Goal: Task Accomplishment & Management: Manage account settings

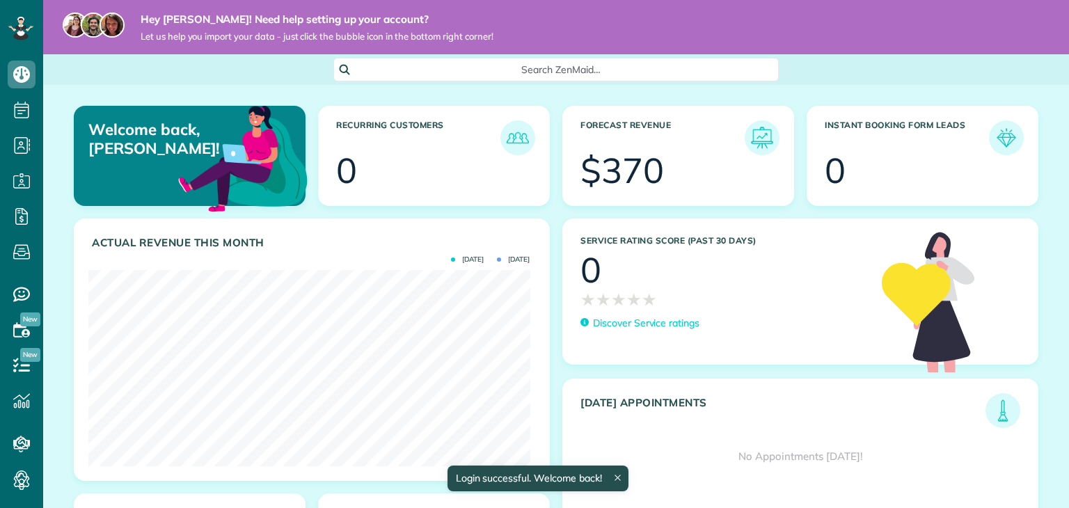
click at [652, 168] on div "$370" at bounding box center [623, 170] width 84 height 35
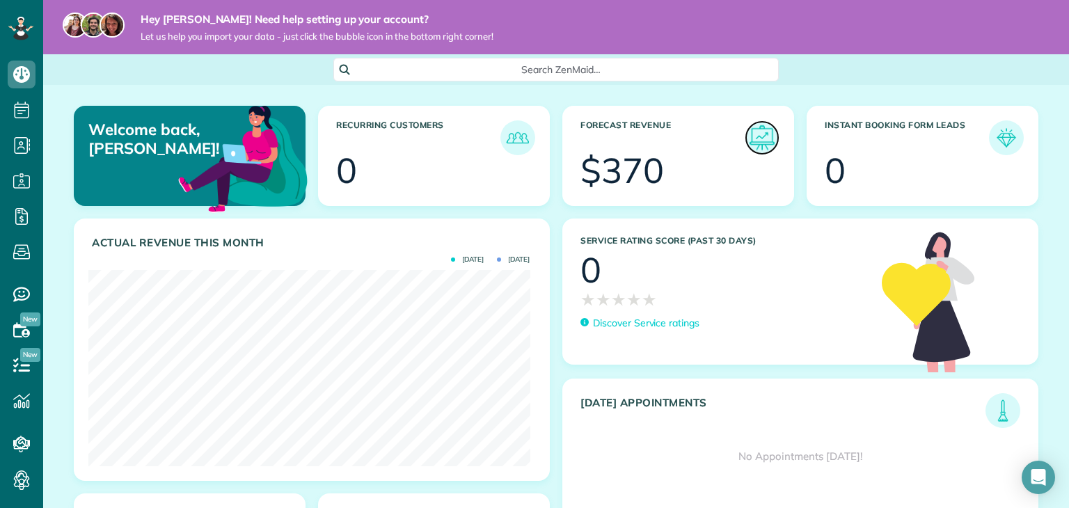
click at [748, 143] on img at bounding box center [762, 138] width 32 height 32
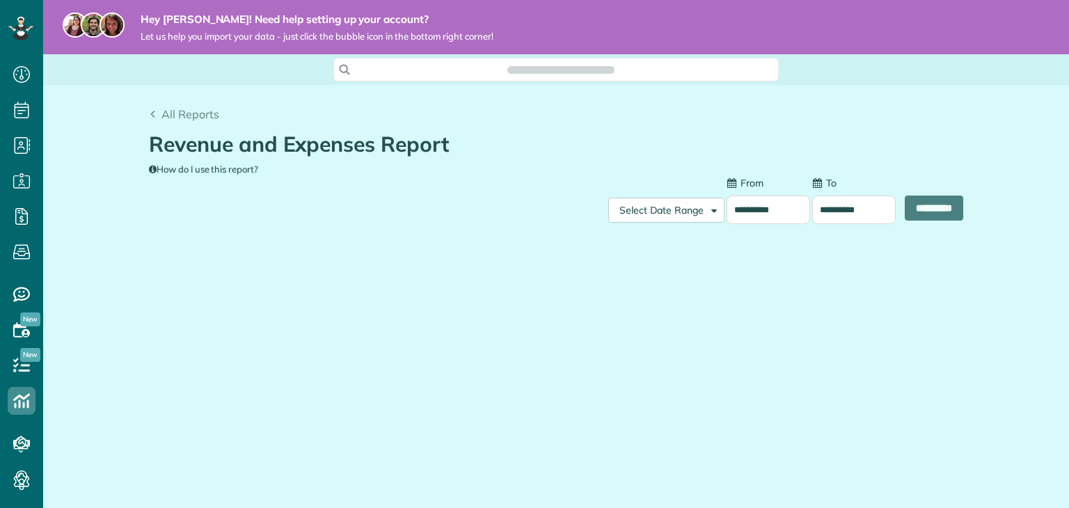
scroll to position [6, 6]
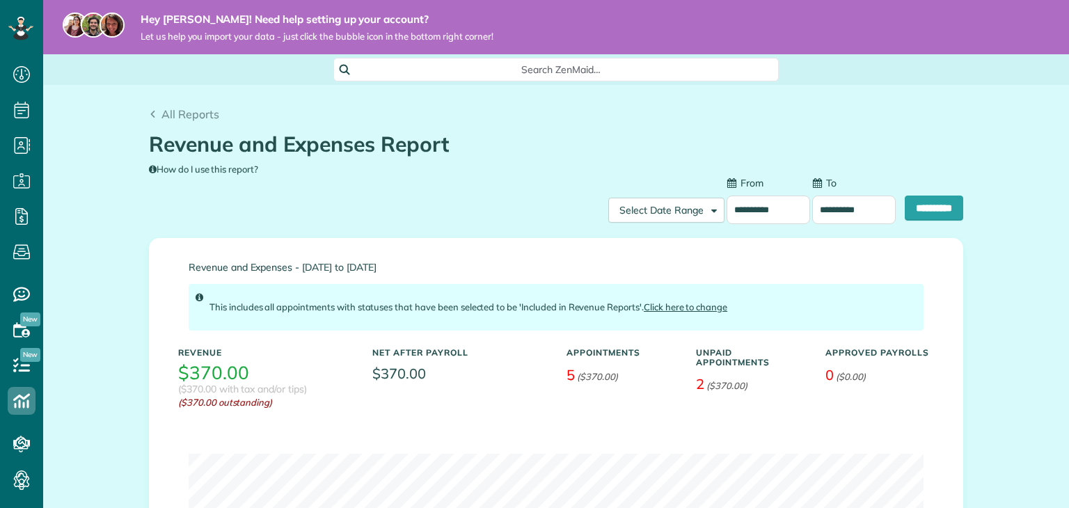
type input "**********"
click at [153, 116] on link "All Reports" at bounding box center [184, 114] width 70 height 17
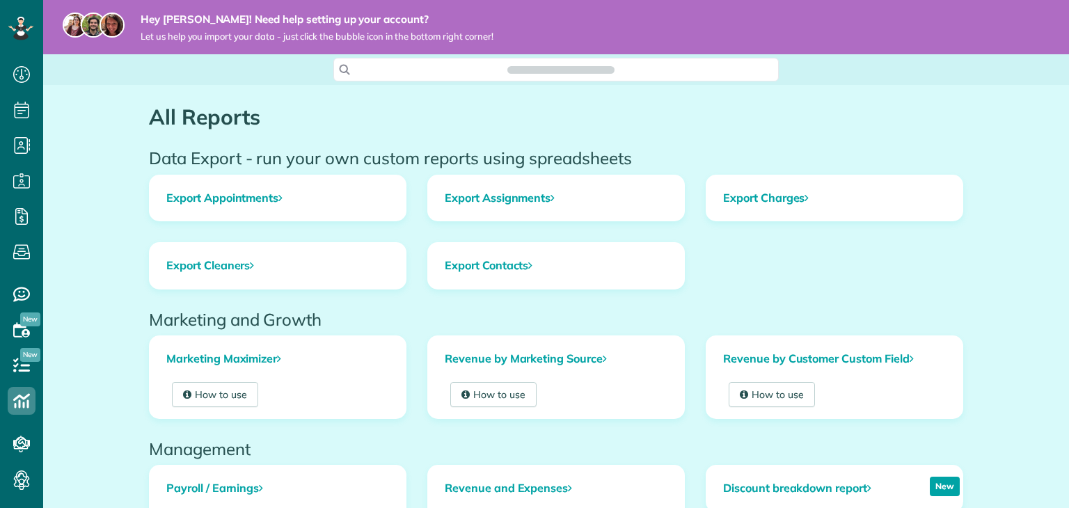
scroll to position [6, 6]
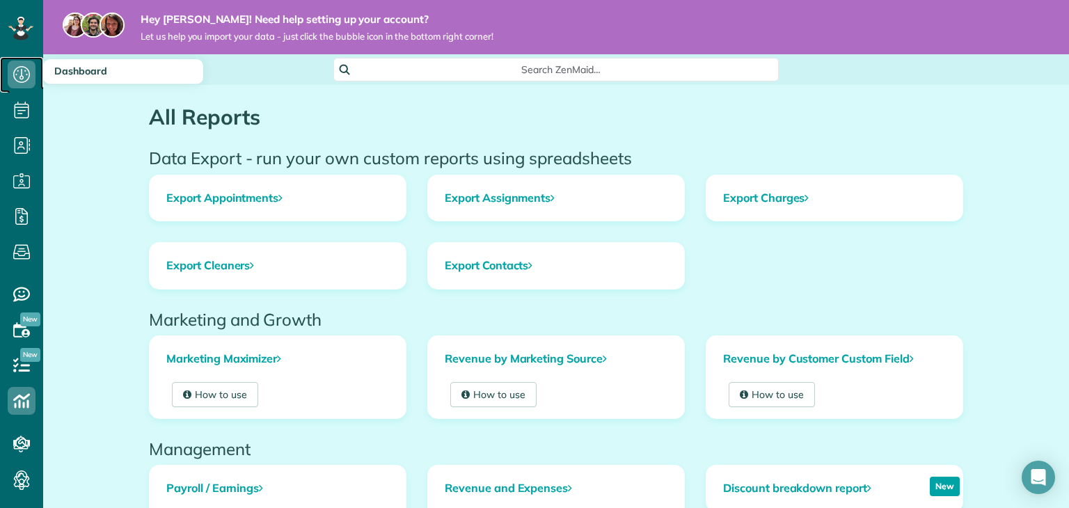
click at [17, 79] on icon at bounding box center [22, 75] width 28 height 28
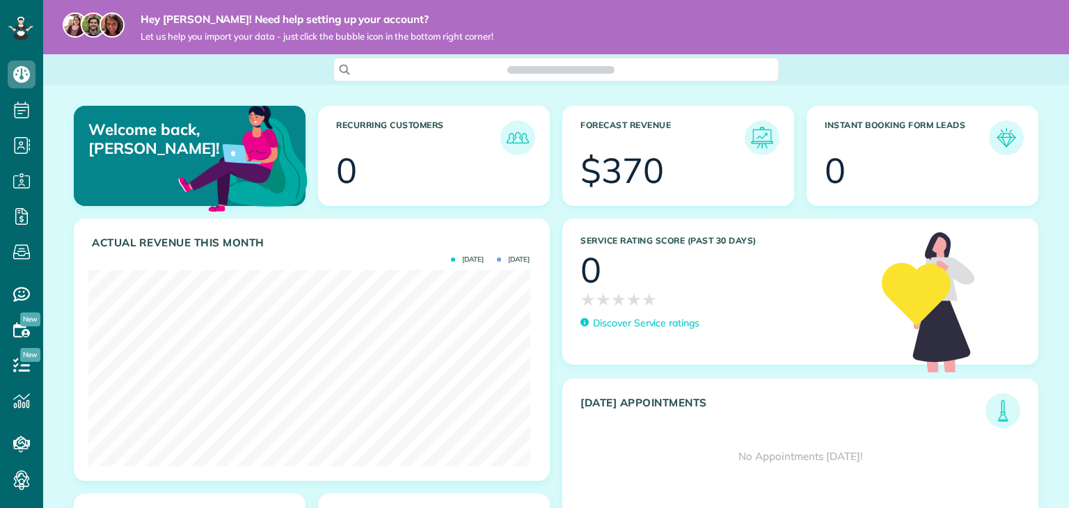
scroll to position [196, 441]
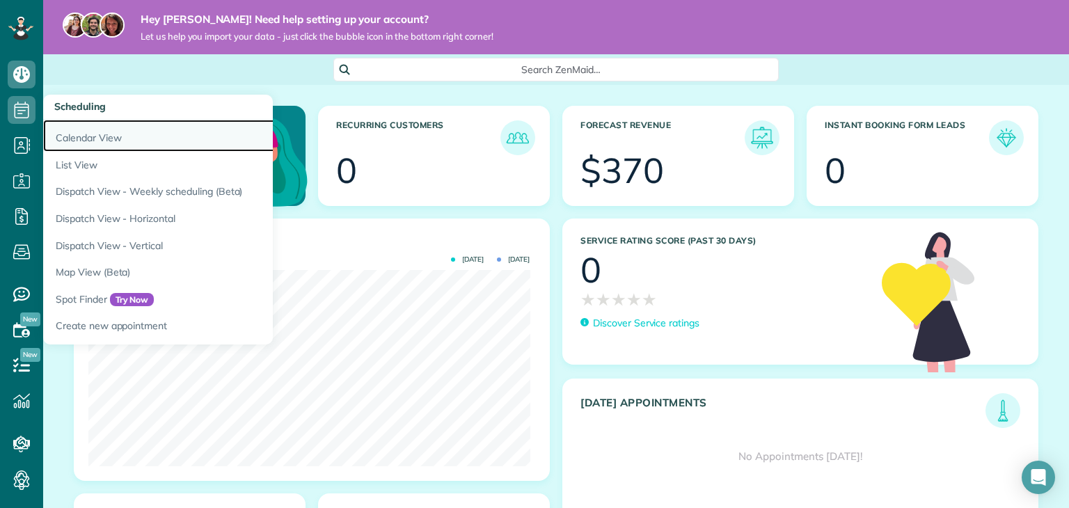
click at [91, 136] on link "Calendar View" at bounding box center [217, 136] width 348 height 32
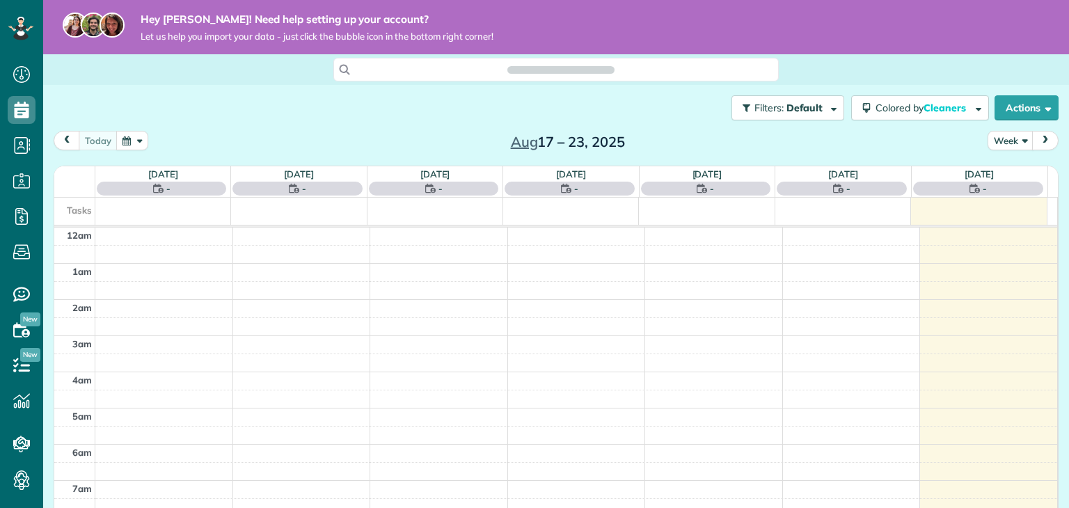
scroll to position [252, 0]
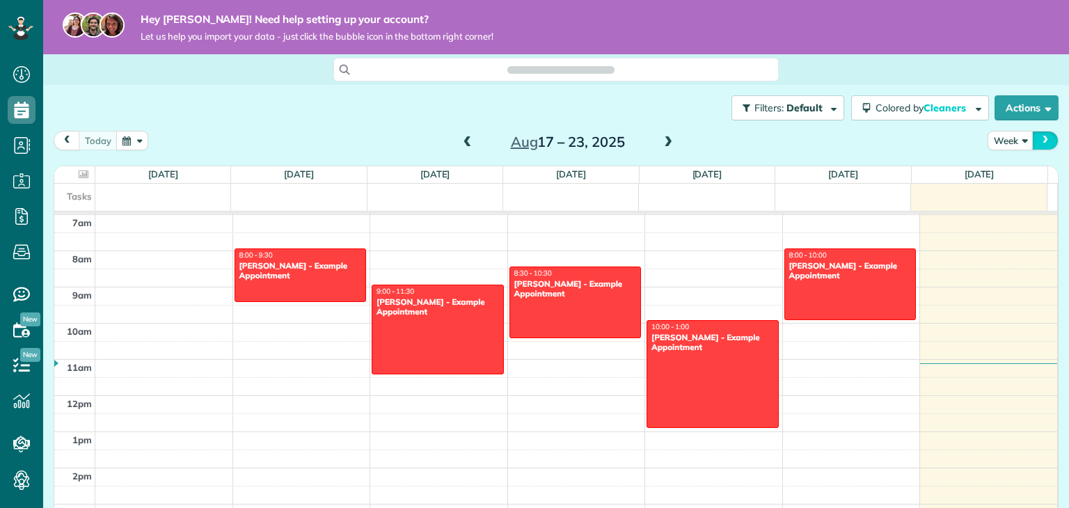
click at [1032, 144] on button "next" at bounding box center [1045, 140] width 26 height 19
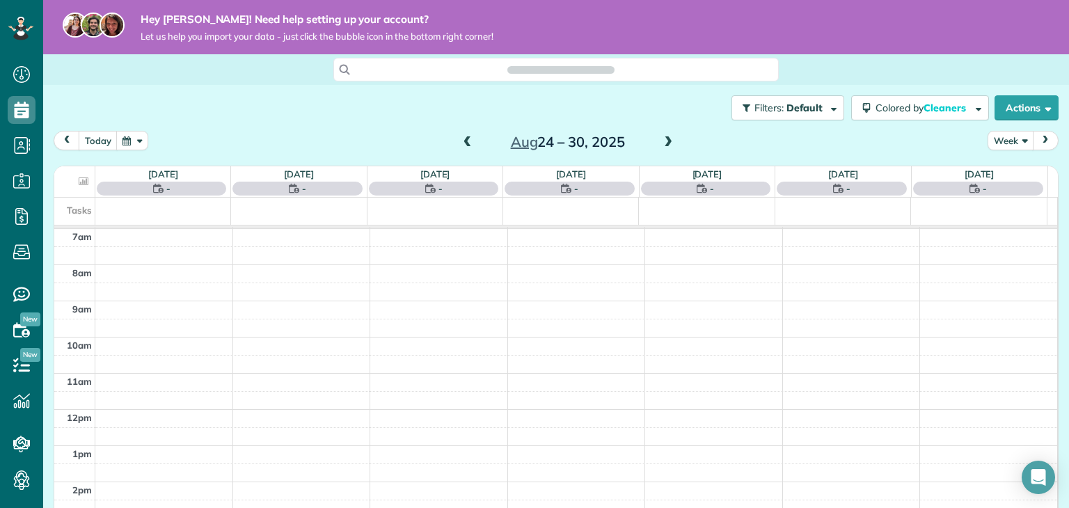
click at [1005, 148] on button "Week" at bounding box center [1011, 140] width 46 height 19
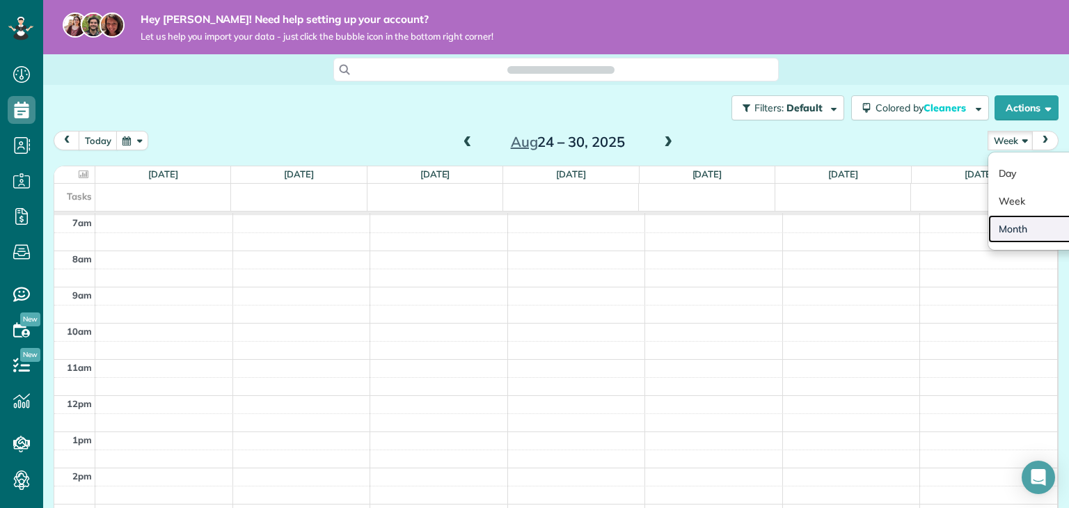
click at [1005, 219] on link "Month" at bounding box center [1044, 229] width 110 height 28
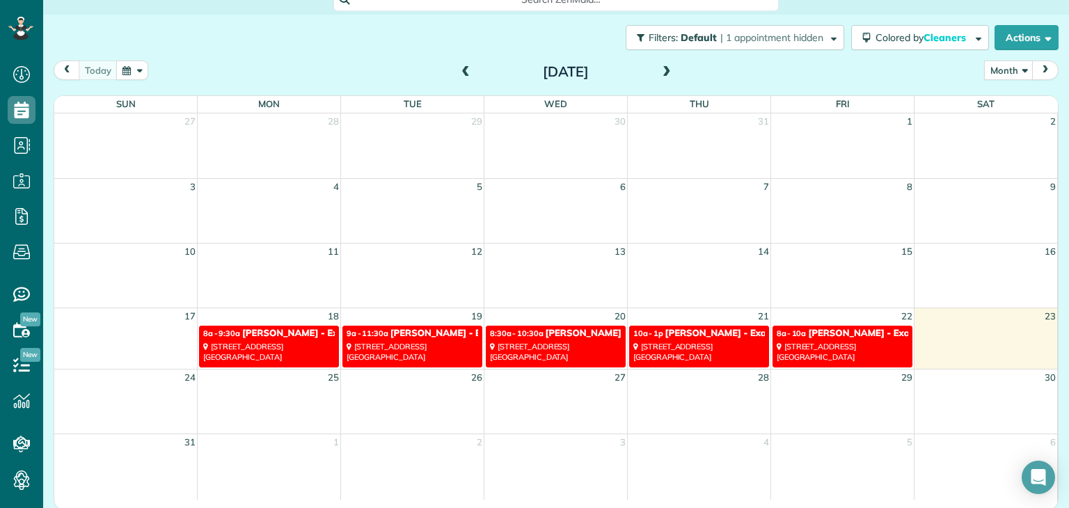
scroll to position [72, 0]
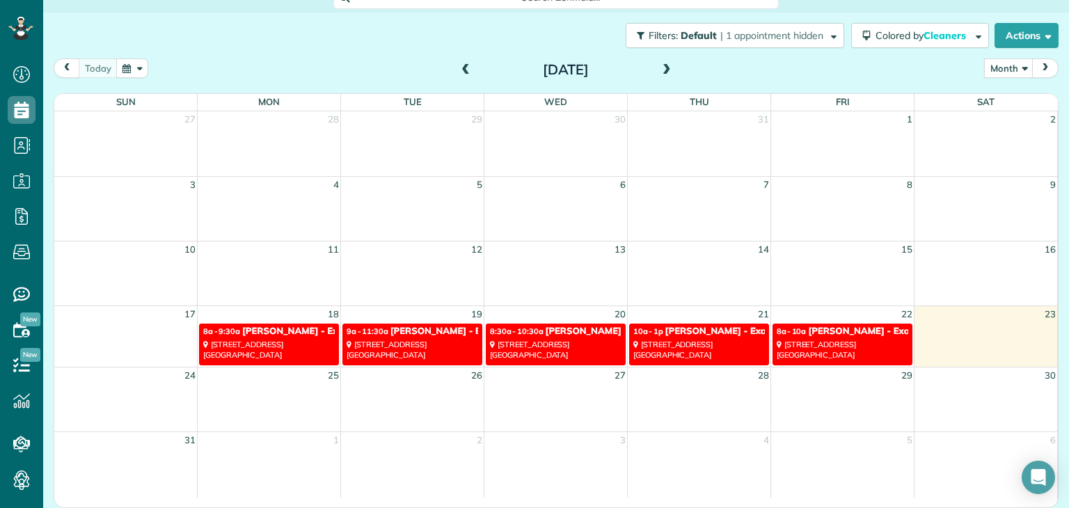
click at [666, 72] on span at bounding box center [666, 70] width 15 height 13
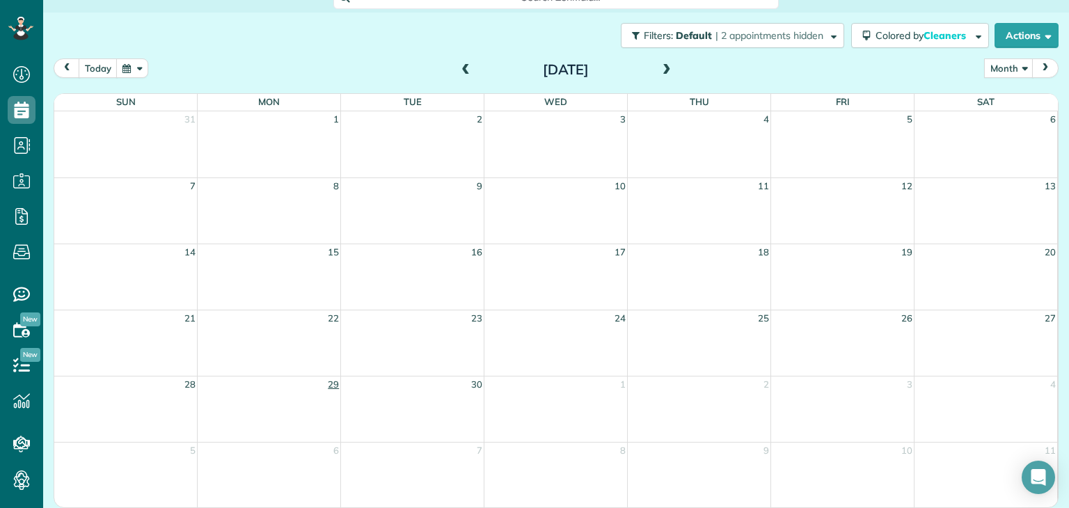
click at [336, 388] on link "29" at bounding box center [333, 385] width 14 height 16
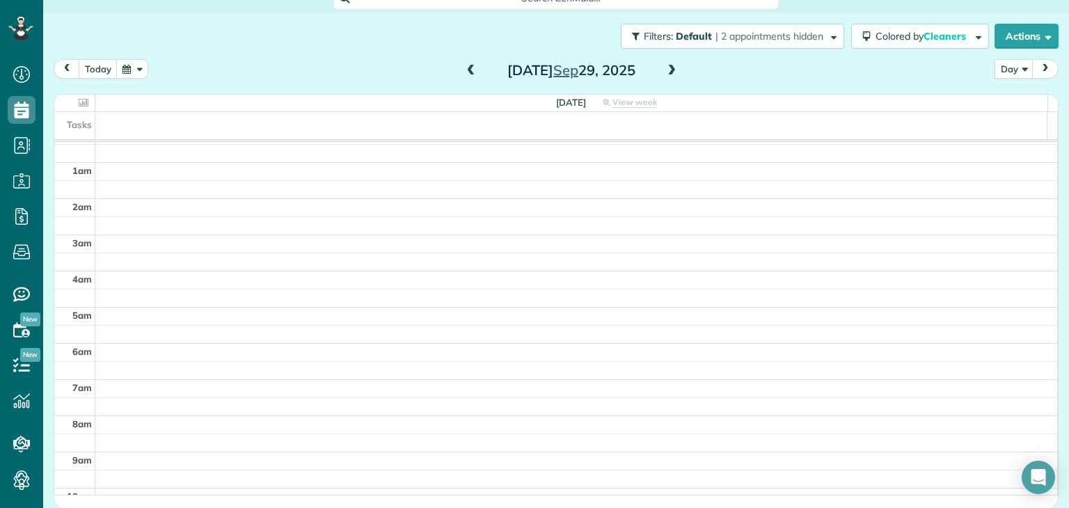
scroll to position [0, 0]
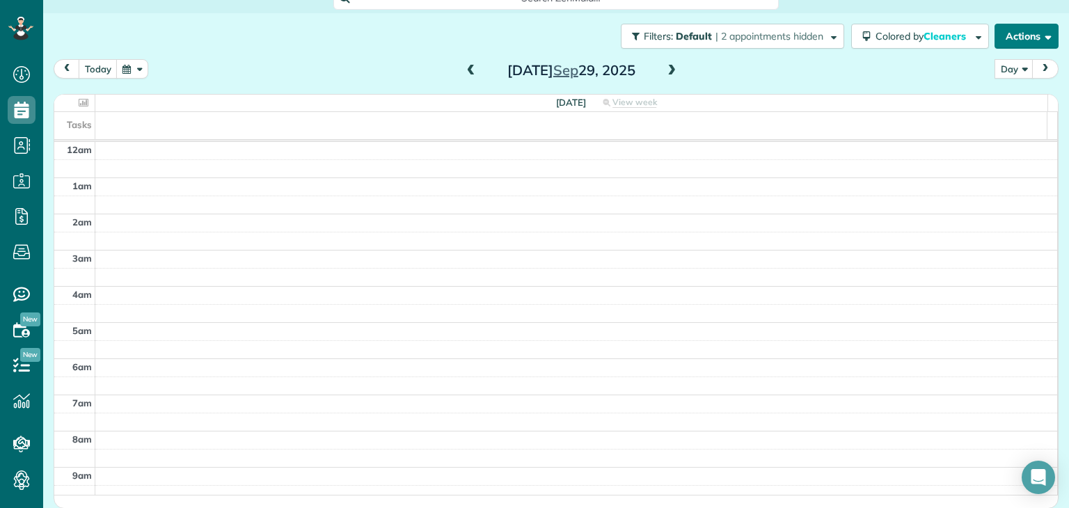
click at [1019, 45] on button "Actions" at bounding box center [1027, 36] width 64 height 25
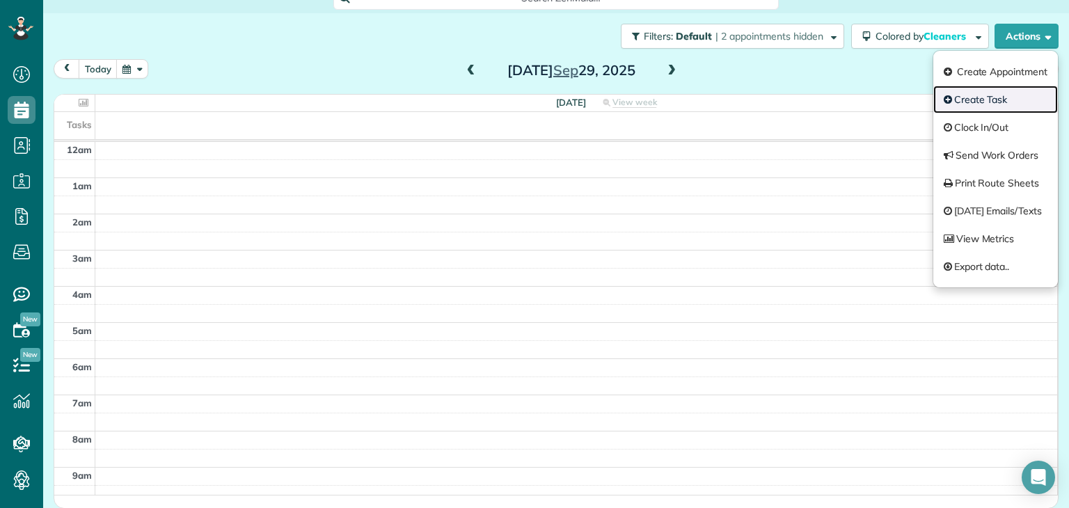
click at [971, 104] on link "Create Task" at bounding box center [996, 100] width 125 height 28
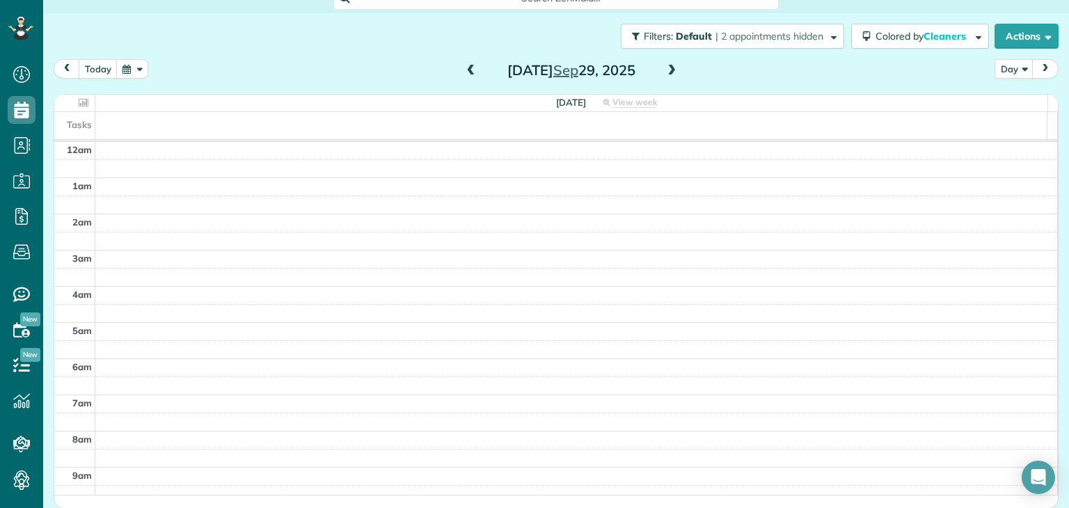
click at [971, 104] on div at bounding box center [534, 254] width 1069 height 508
click at [1031, 40] on button "Actions" at bounding box center [1027, 36] width 64 height 25
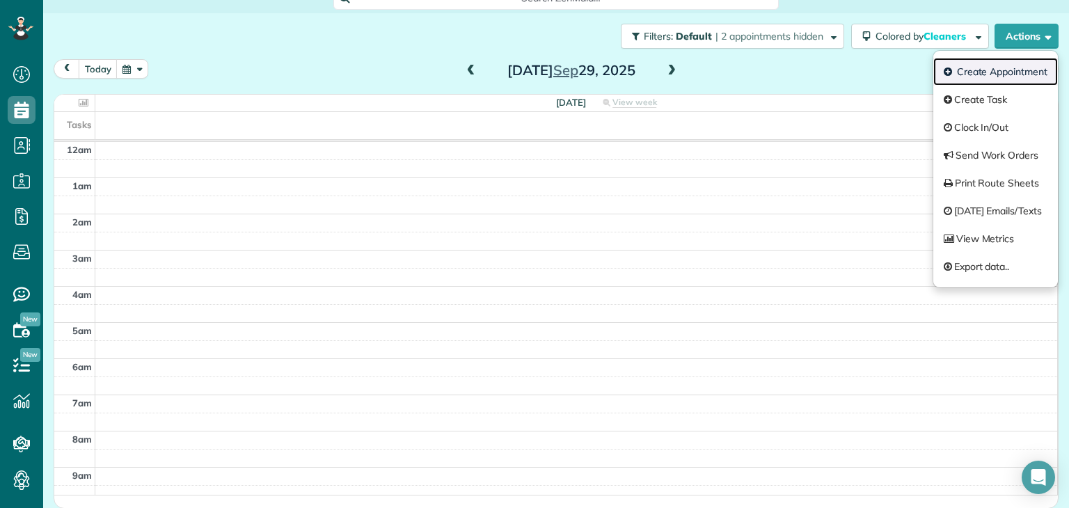
click at [1001, 74] on link "Create Appointment" at bounding box center [996, 72] width 125 height 28
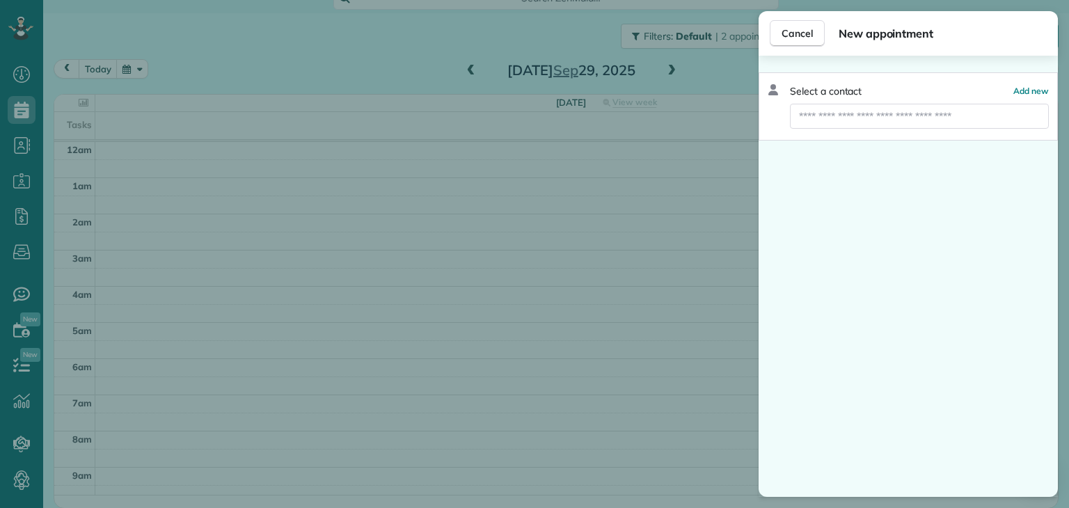
click at [856, 94] on span "Select a contact" at bounding box center [826, 91] width 72 height 14
click at [1015, 90] on span "Add new" at bounding box center [1032, 91] width 36 height 10
click at [1020, 91] on span "Add new" at bounding box center [1032, 91] width 36 height 10
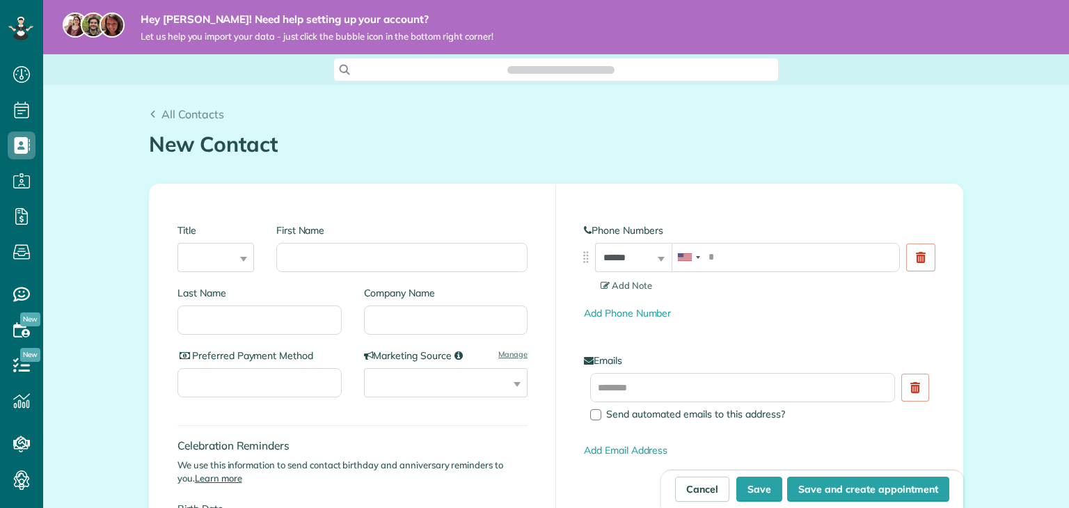
scroll to position [6, 6]
click at [149, 116] on icon at bounding box center [153, 115] width 8 height 8
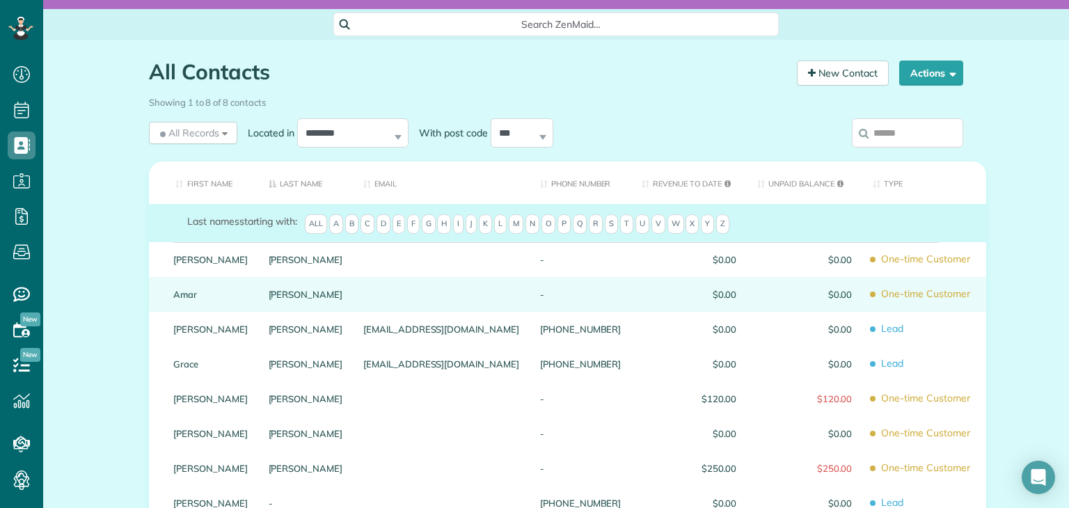
scroll to position [70, 0]
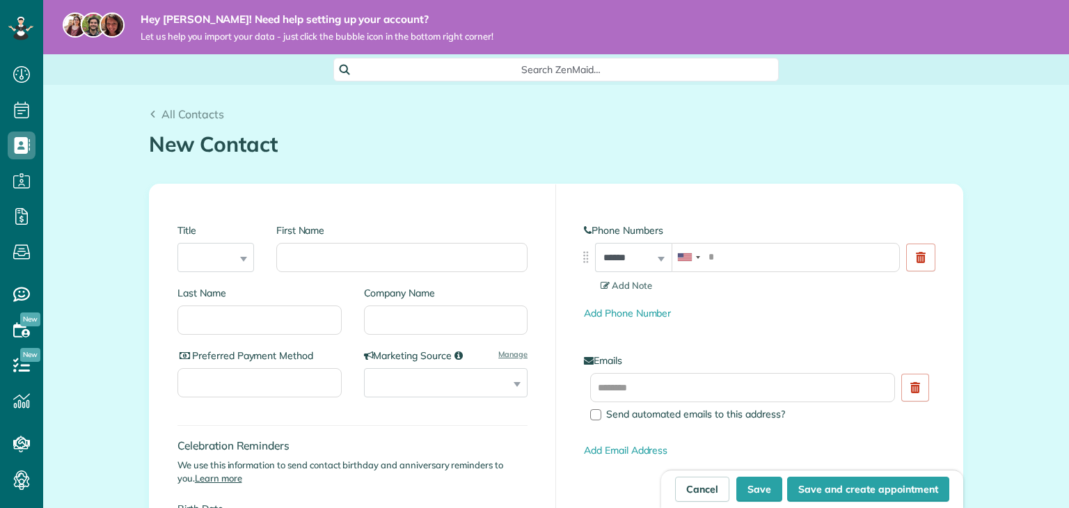
scroll to position [6, 6]
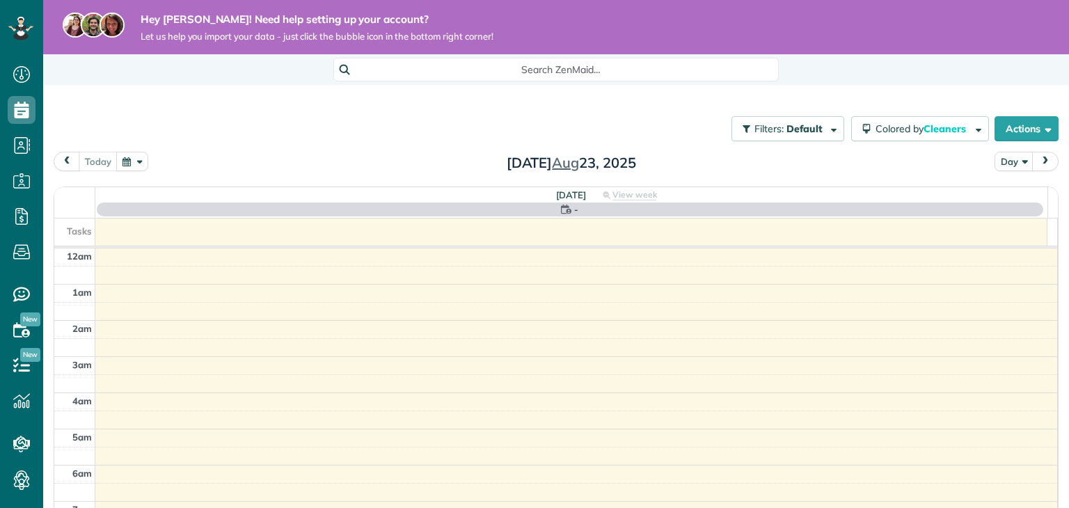
scroll to position [252, 0]
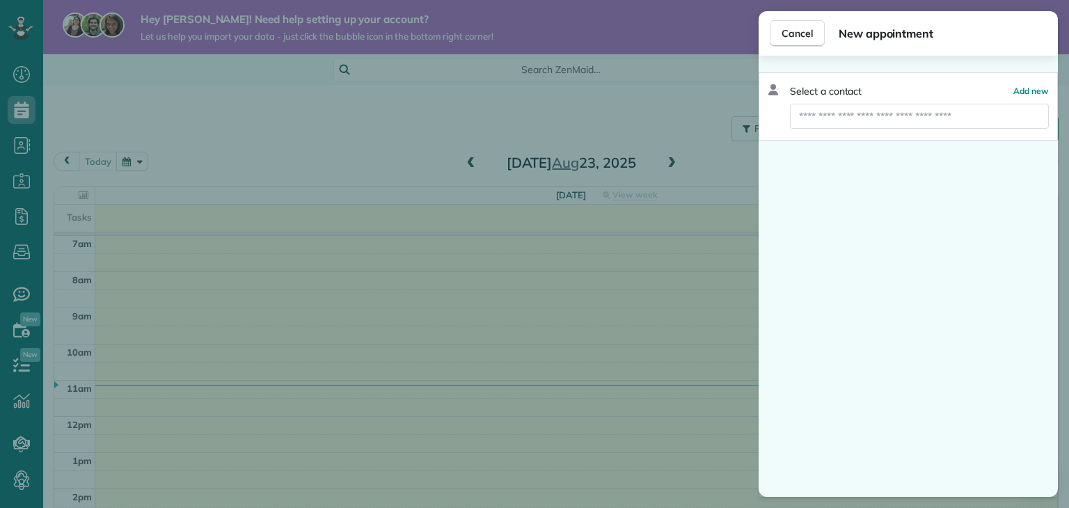
click at [1015, 138] on div "Select a contact Add new" at bounding box center [908, 106] width 299 height 68
click at [780, 36] on button "Cancel" at bounding box center [797, 33] width 55 height 26
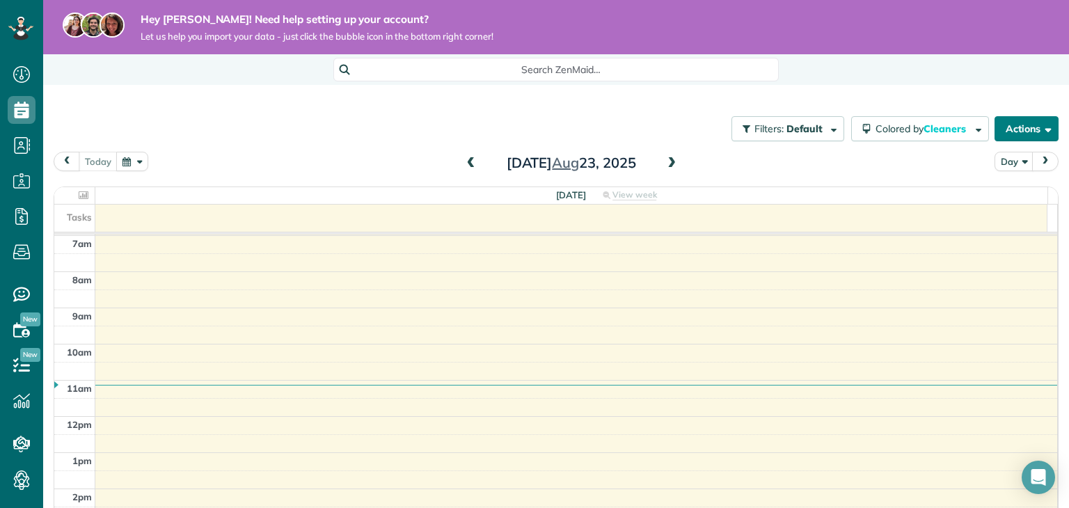
click at [1041, 125] on span "button" at bounding box center [1046, 128] width 10 height 10
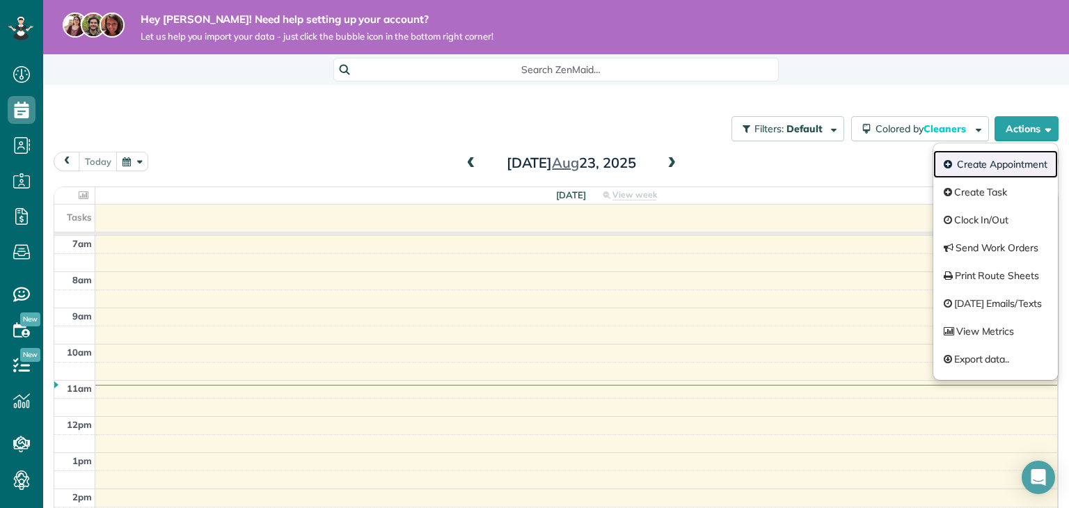
click at [998, 166] on link "Create Appointment" at bounding box center [996, 164] width 125 height 28
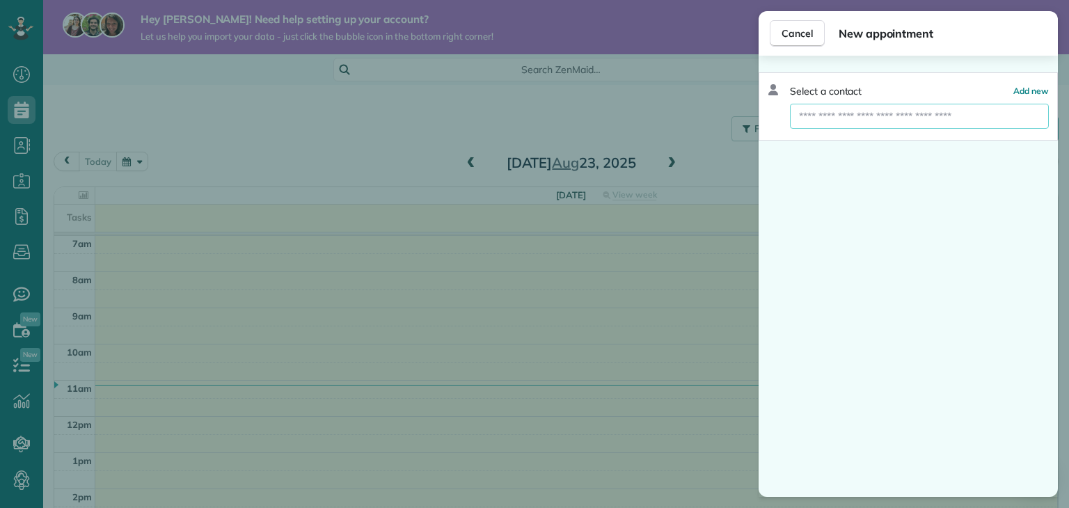
click at [900, 118] on input "text" at bounding box center [919, 116] width 259 height 25
type input "**********"
click at [805, 37] on span "Cancel" at bounding box center [797, 33] width 31 height 14
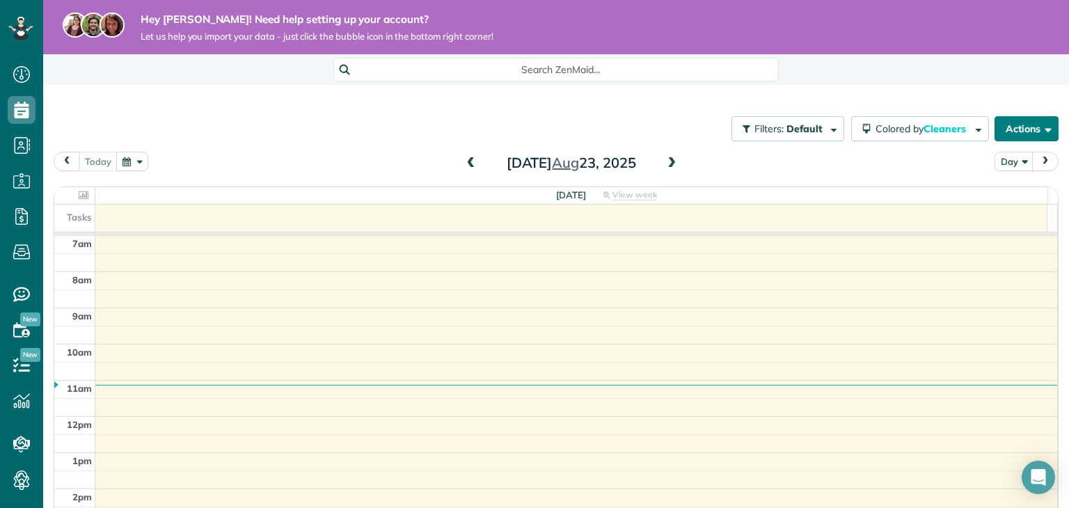
click at [1030, 134] on button "Actions" at bounding box center [1027, 128] width 64 height 25
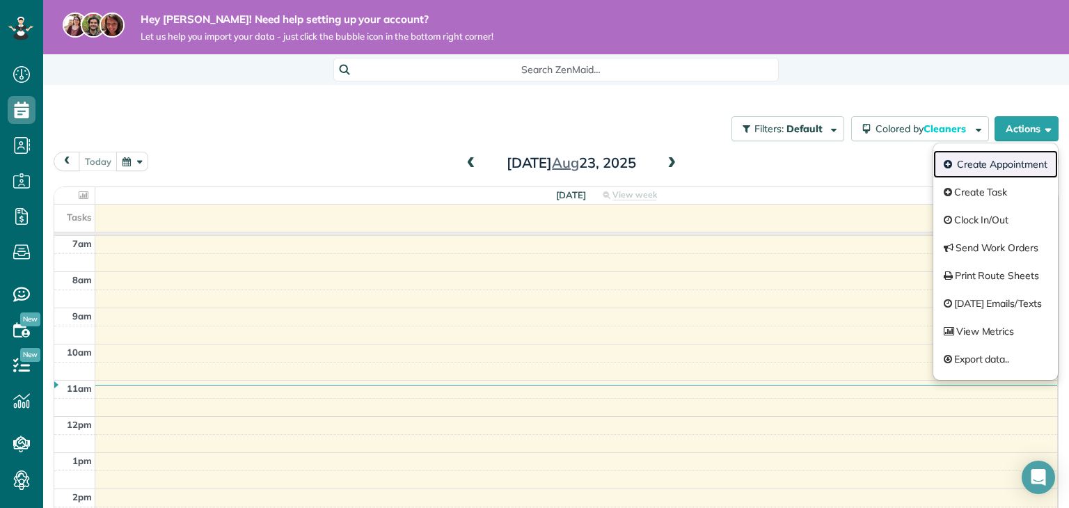
click at [998, 168] on link "Create Appointment" at bounding box center [996, 164] width 125 height 28
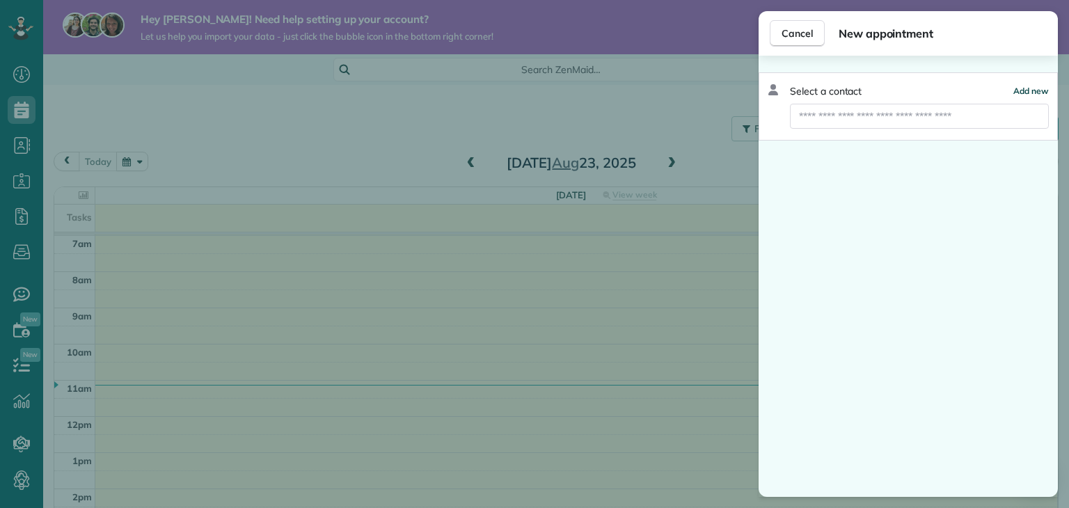
click at [1031, 90] on span "Add new" at bounding box center [1032, 91] width 36 height 10
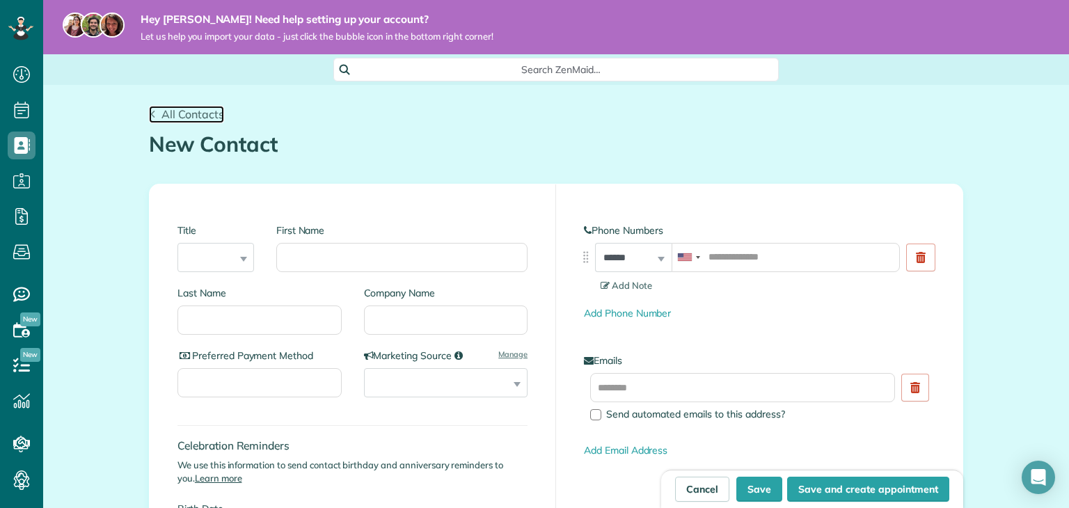
click at [187, 120] on link "All Contacts" at bounding box center [186, 114] width 75 height 17
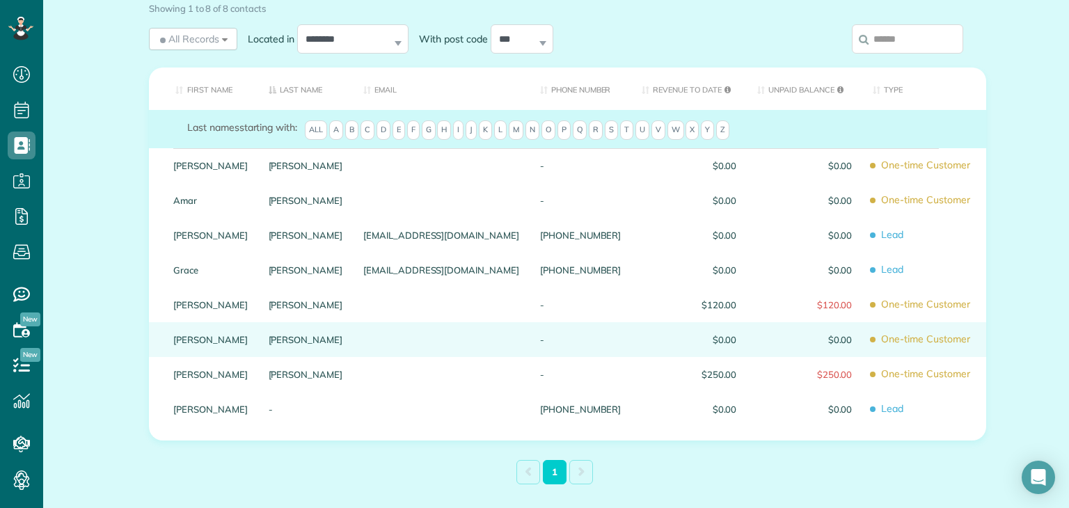
scroll to position [204, 0]
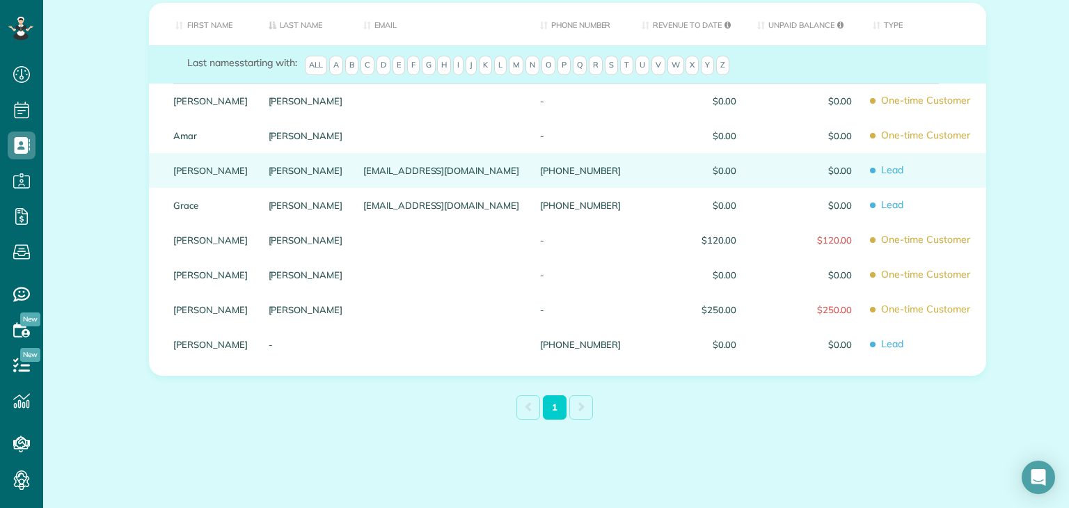
click at [873, 171] on span "Lead" at bounding box center [924, 170] width 103 height 24
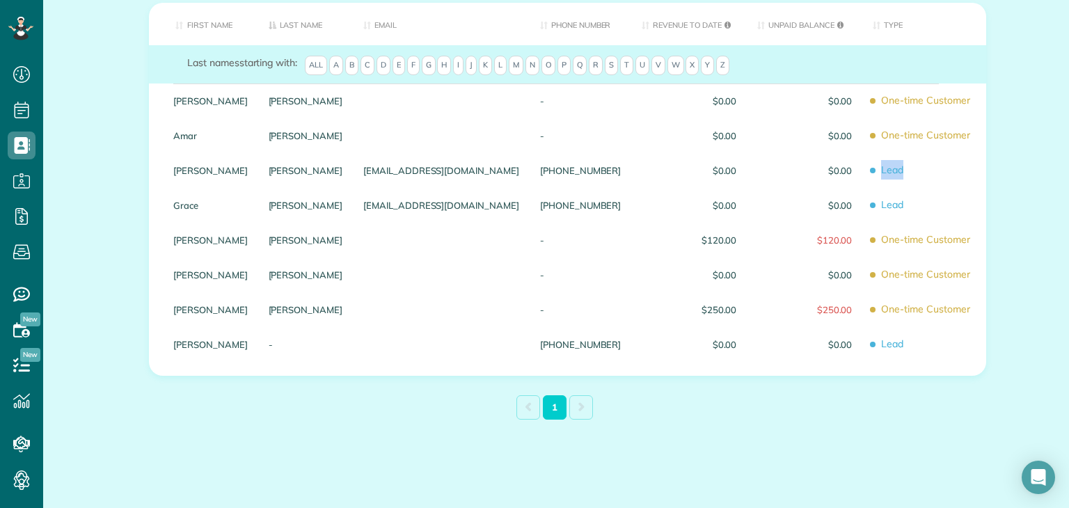
click at [873, 171] on span "Lead" at bounding box center [924, 170] width 103 height 24
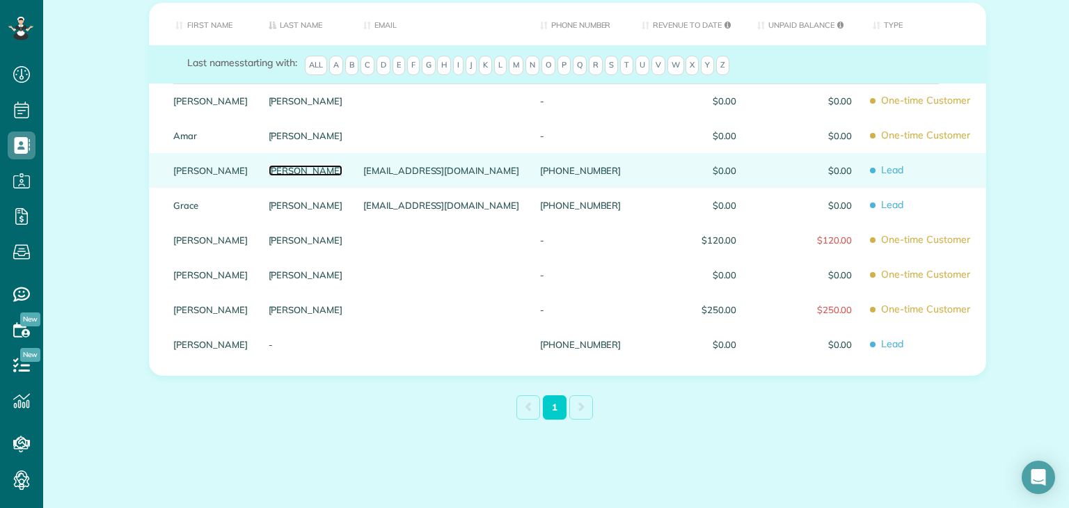
click at [331, 166] on link "[PERSON_NAME]" at bounding box center [306, 171] width 74 height 10
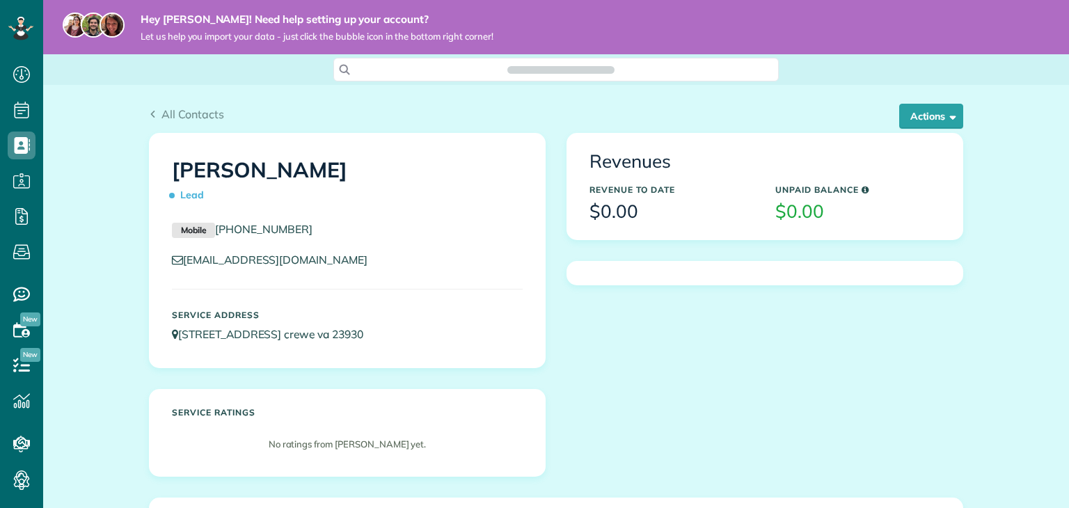
scroll to position [6, 6]
click at [933, 123] on button "Actions" at bounding box center [931, 116] width 64 height 25
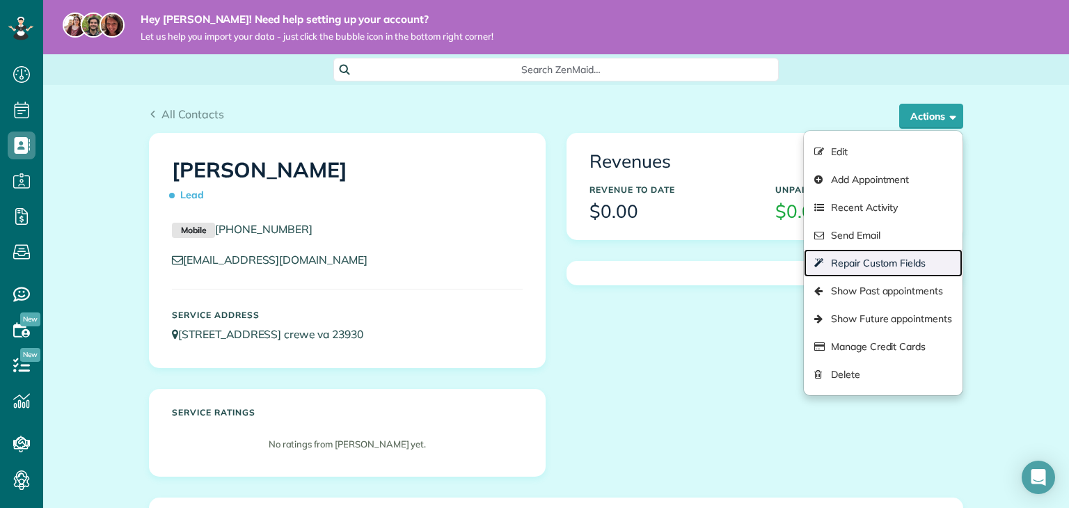
click at [823, 268] on link "Repair Custom Fields" at bounding box center [883, 263] width 159 height 28
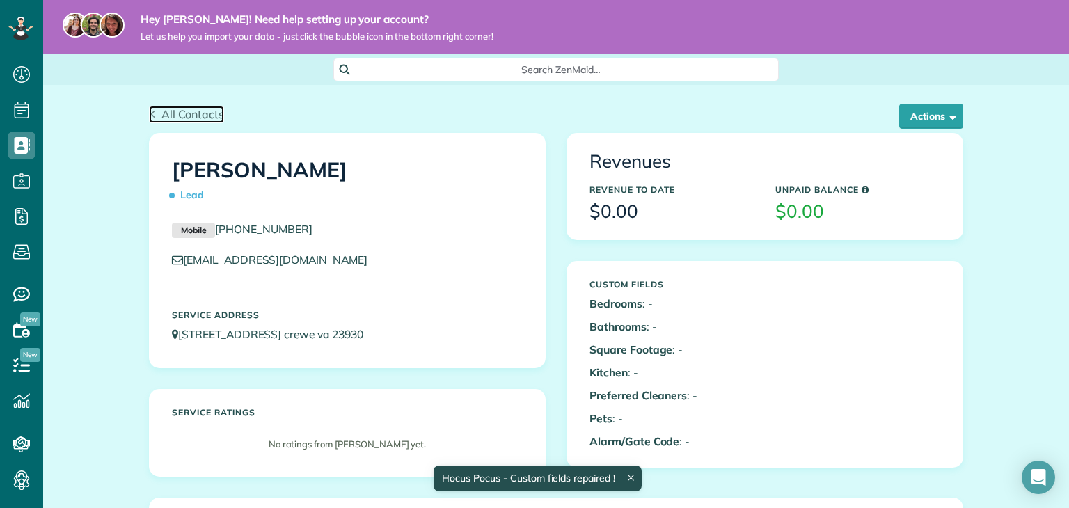
click at [151, 114] on use at bounding box center [153, 114] width 4 height 7
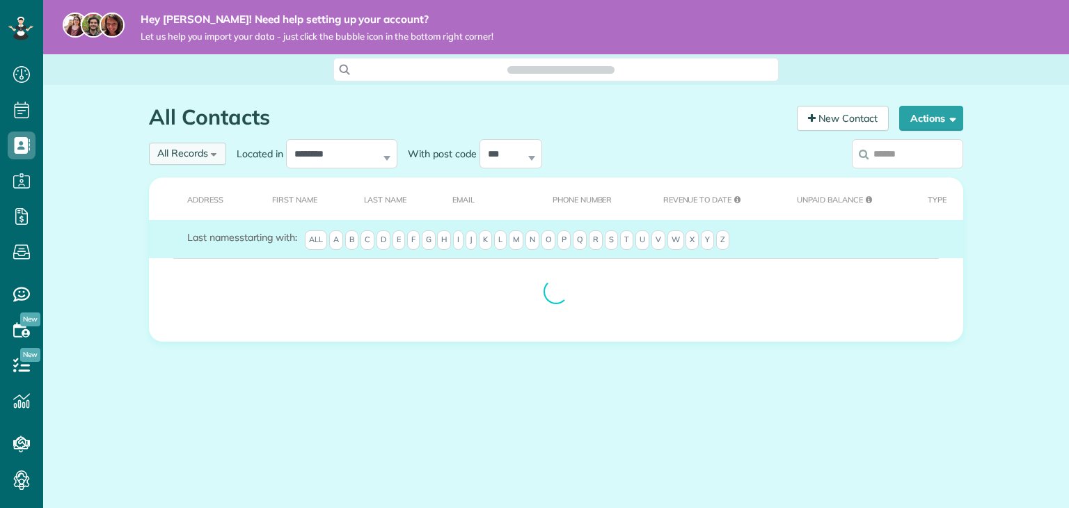
scroll to position [6, 6]
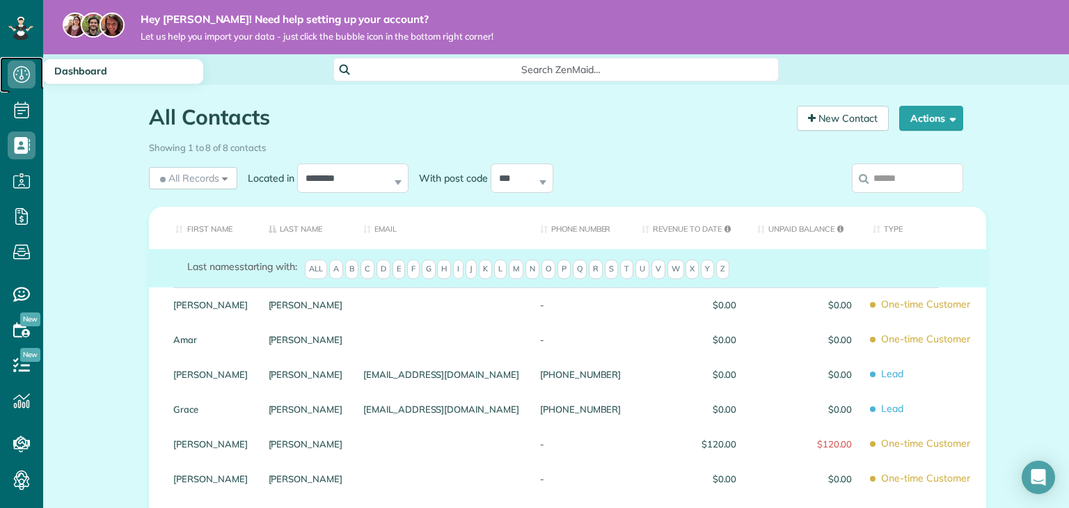
click at [30, 81] on icon at bounding box center [22, 75] width 28 height 28
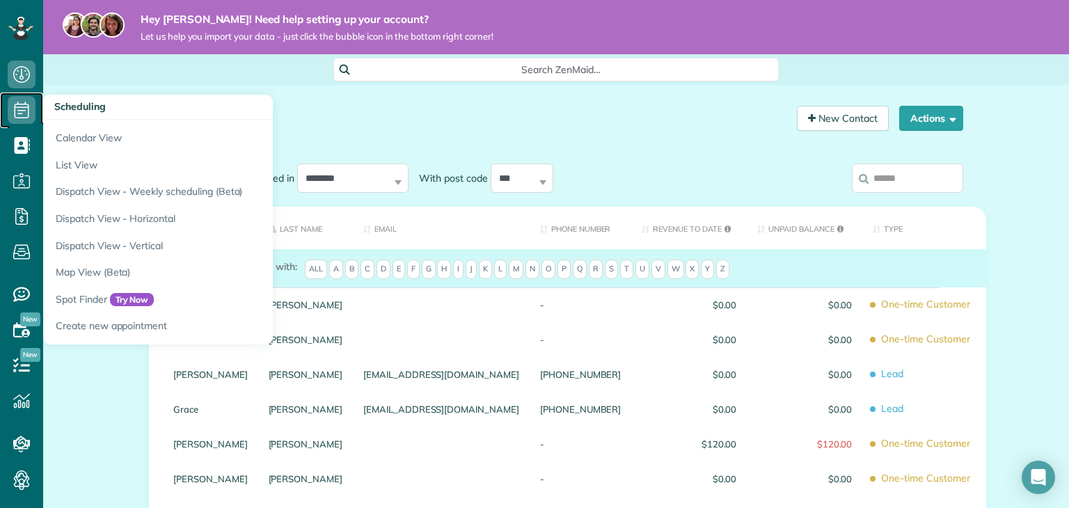
click at [36, 109] on link "Scheduling" at bounding box center [21, 111] width 43 height 36
